Goal: Information Seeking & Learning: Learn about a topic

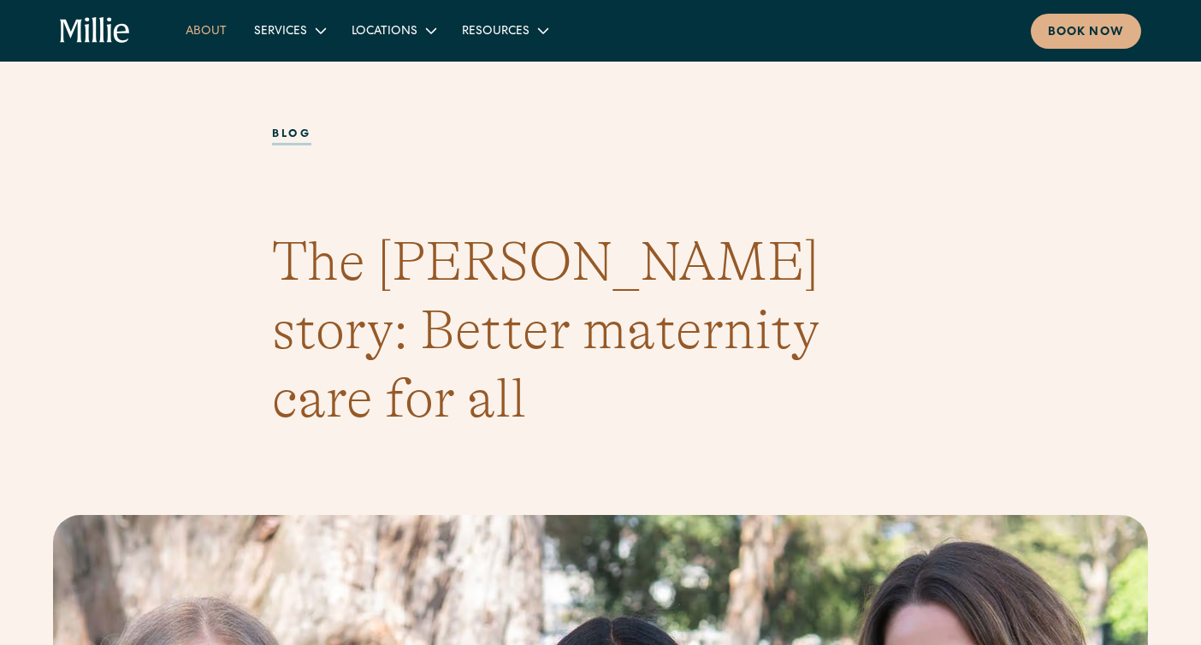
click at [202, 38] on link "About" at bounding box center [206, 30] width 68 height 28
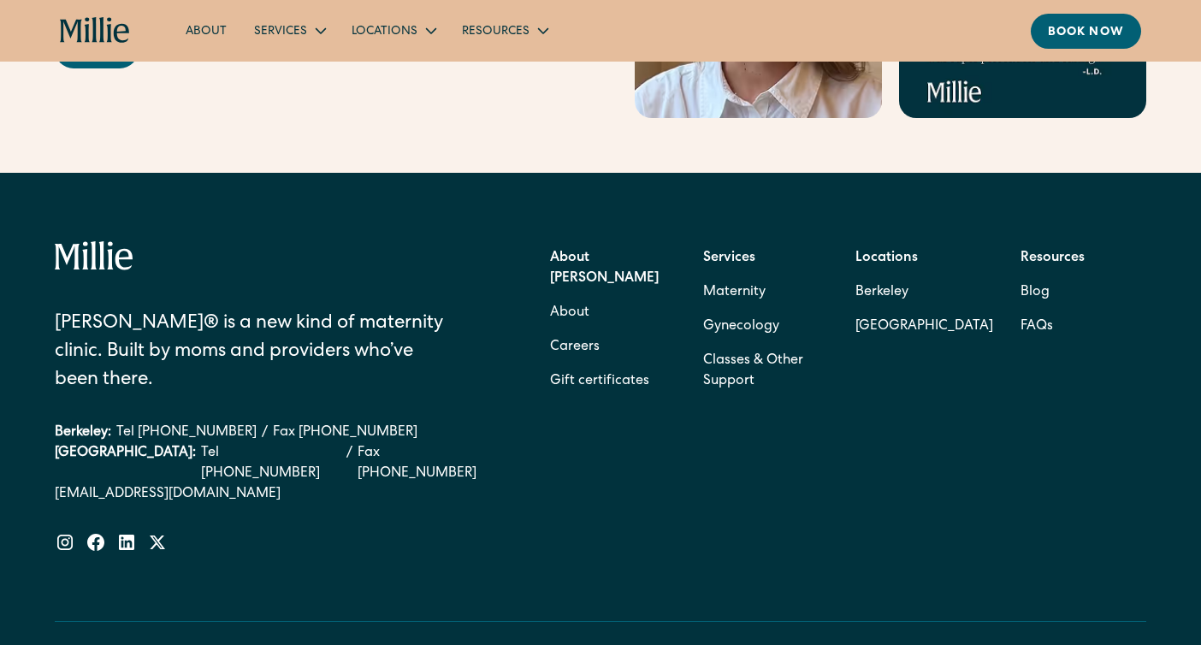
scroll to position [5575, 0]
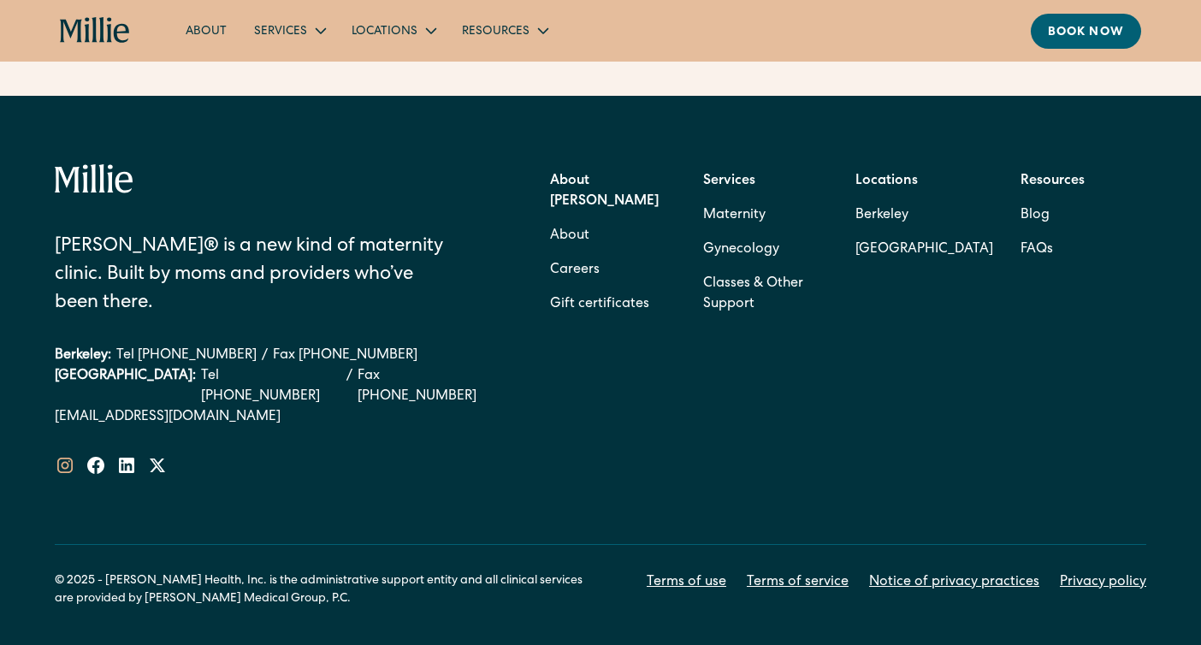
click at [66, 458] on icon at bounding box center [64, 465] width 15 height 15
click at [586, 253] on link "Careers" at bounding box center [575, 270] width 50 height 34
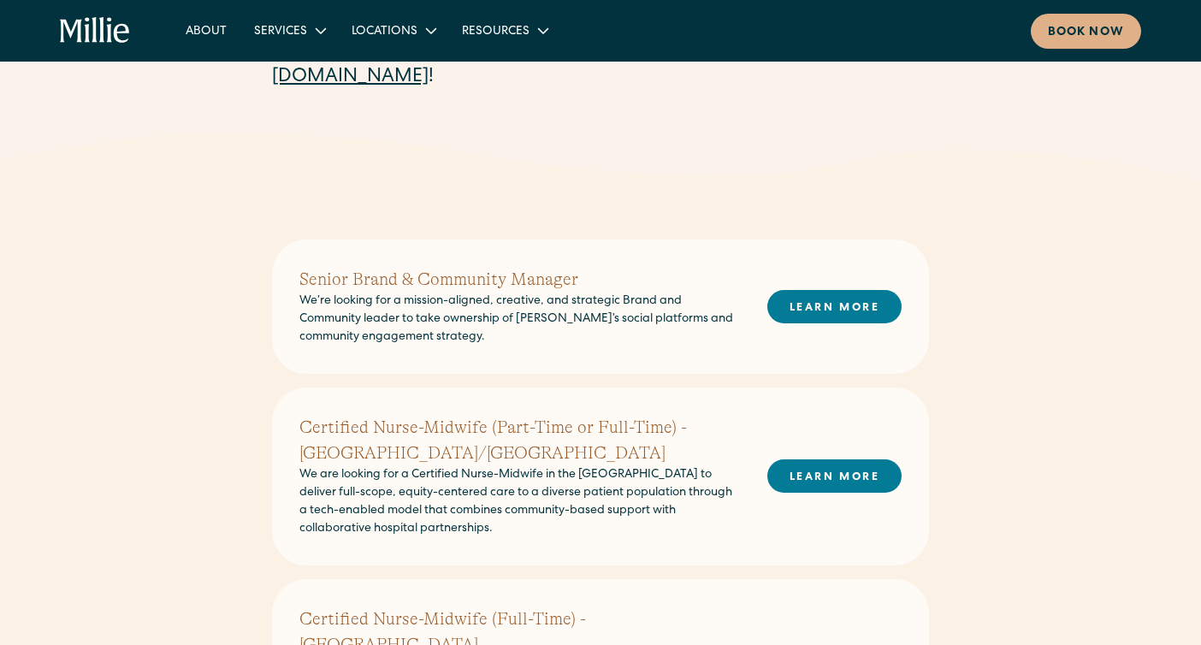
scroll to position [276, 0]
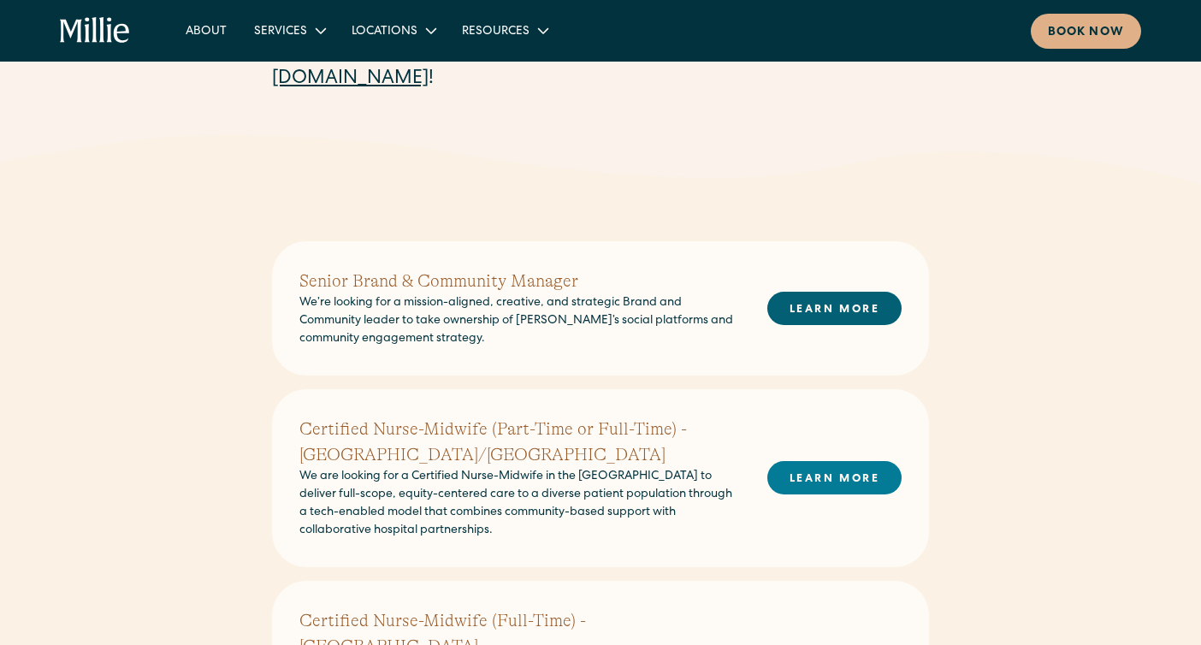
click at [857, 307] on link "LEARN MORE" at bounding box center [834, 308] width 134 height 33
